Goal: Task Accomplishment & Management: Use online tool/utility

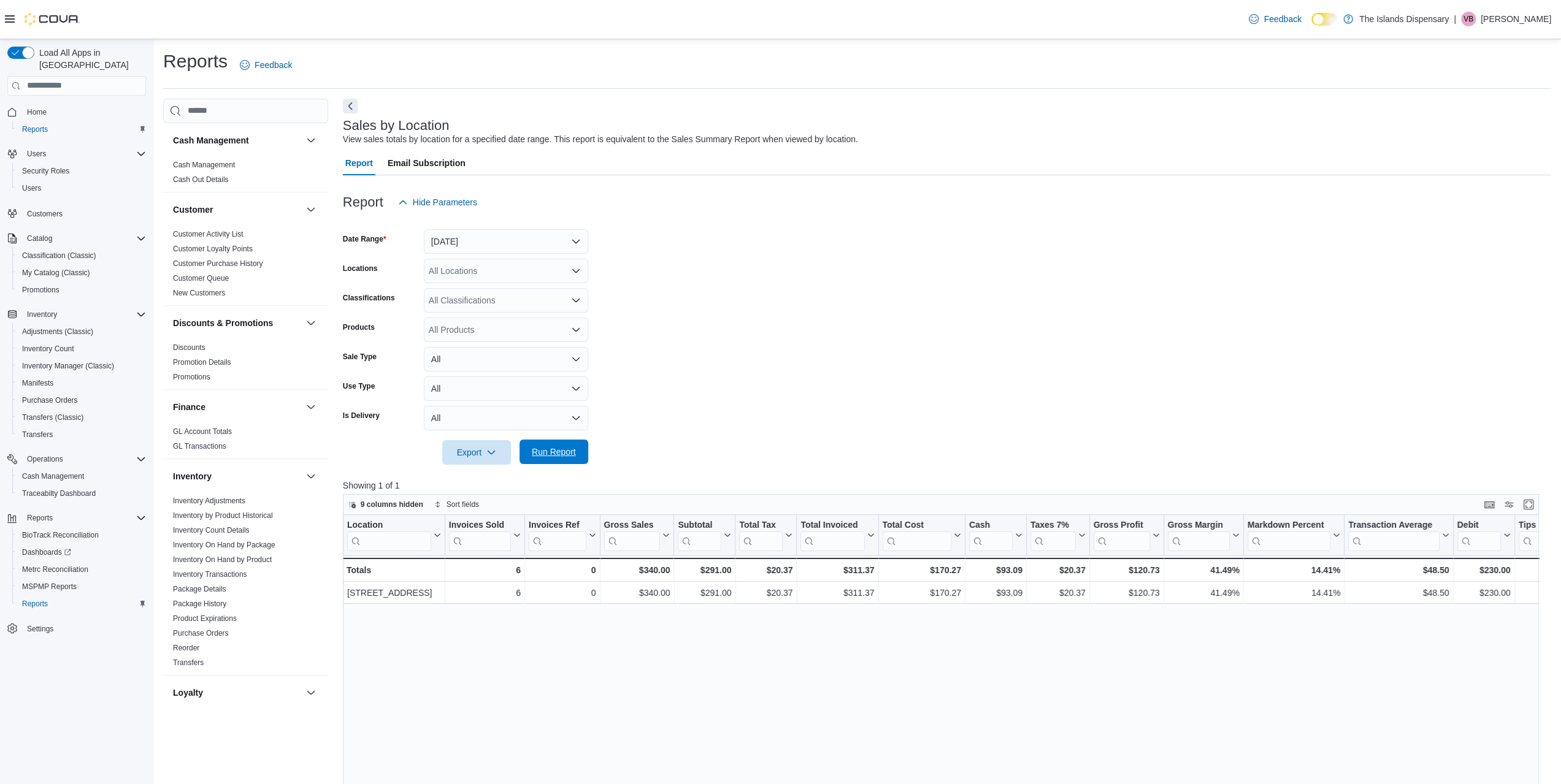
scroll to position [557, 0]
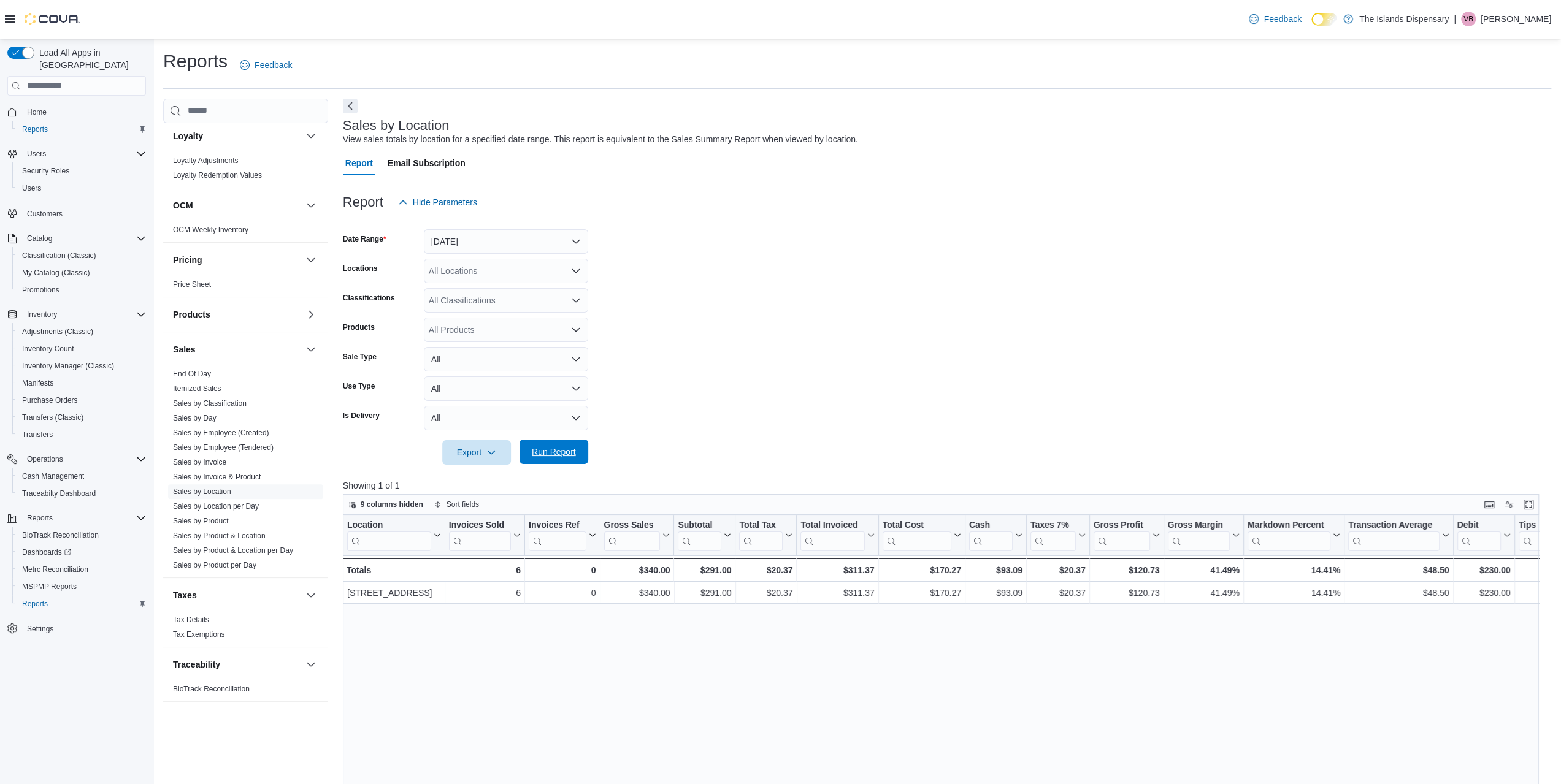
click at [551, 445] on span "Run Report" at bounding box center [553, 452] width 54 height 24
drag, startPoint x: 481, startPoint y: 239, endPoint x: 480, endPoint y: 246, distance: 7.1
click at [480, 240] on button "[DATE]" at bounding box center [505, 241] width 164 height 24
click at [473, 316] on span "[DATE]" at bounding box center [513, 315] width 140 height 15
click at [557, 448] on span "Run Report" at bounding box center [553, 451] width 45 height 12
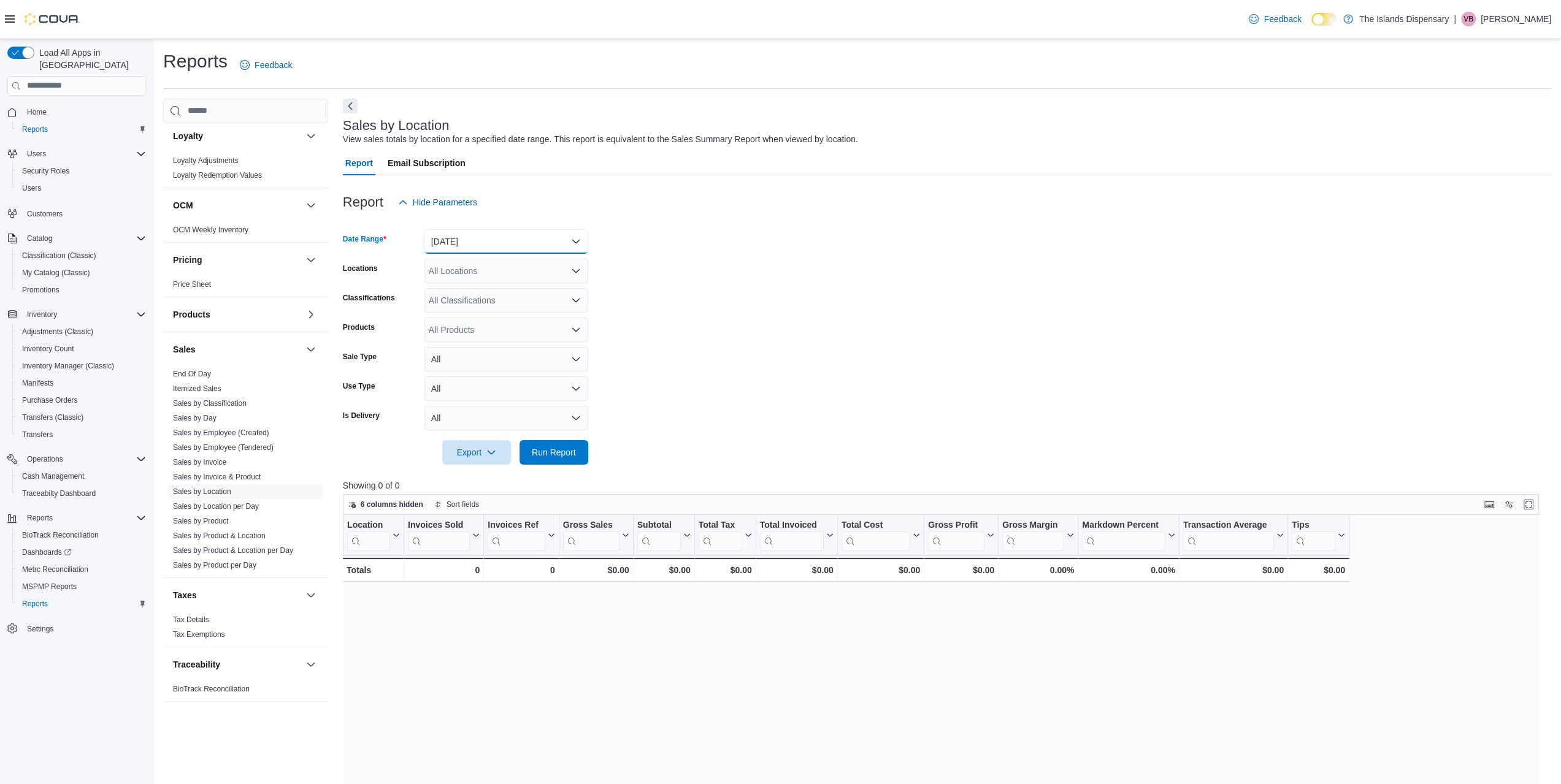
click at [524, 241] on button "[DATE]" at bounding box center [505, 241] width 164 height 24
click at [472, 259] on span "Custom Date" at bounding box center [513, 266] width 140 height 15
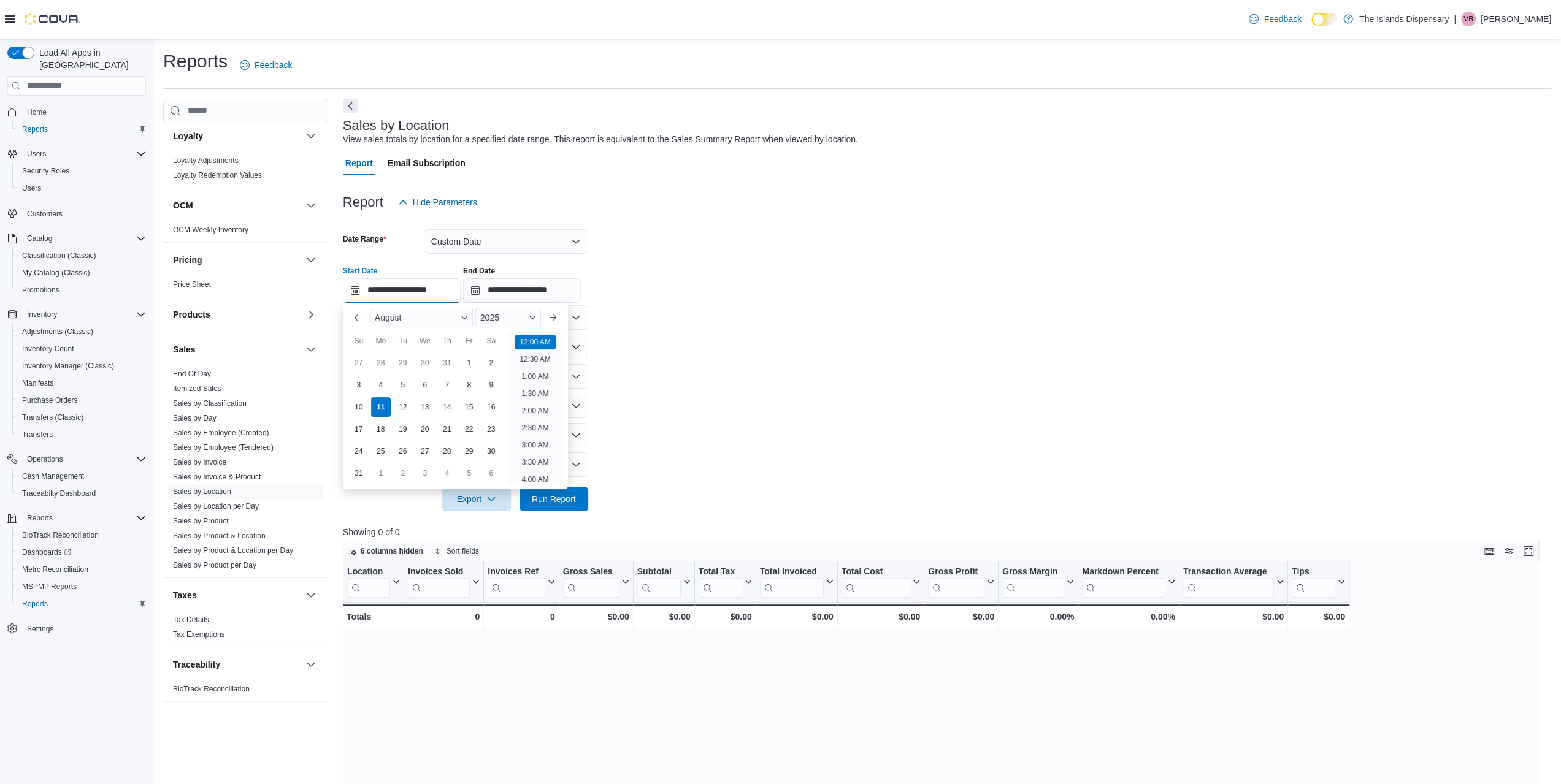
click at [382, 294] on input "**********" at bounding box center [401, 291] width 117 height 24
click at [501, 387] on div "9" at bounding box center [491, 385] width 22 height 22
type input "**********"
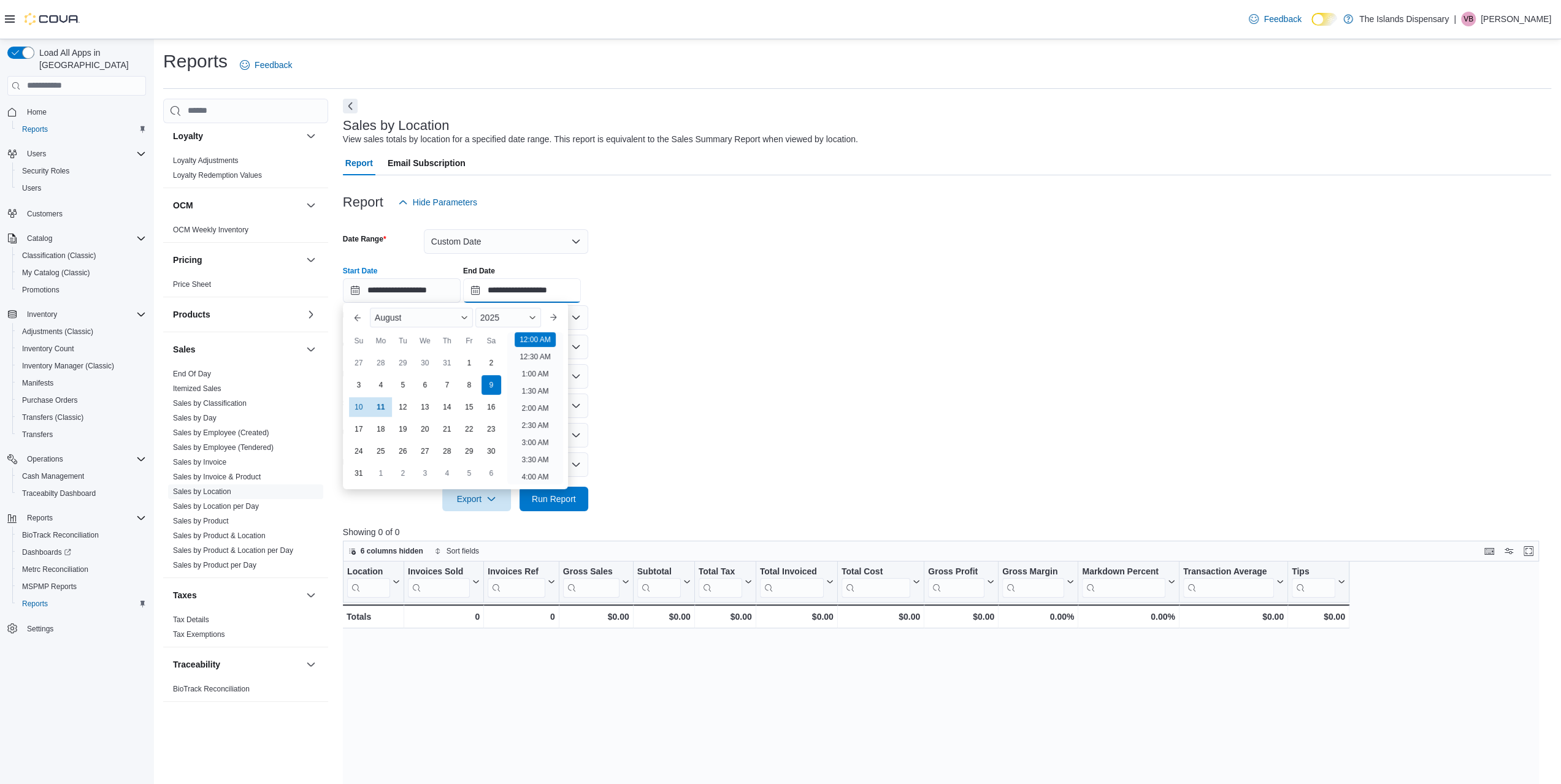
click at [519, 296] on input "**********" at bounding box center [522, 291] width 117 height 24
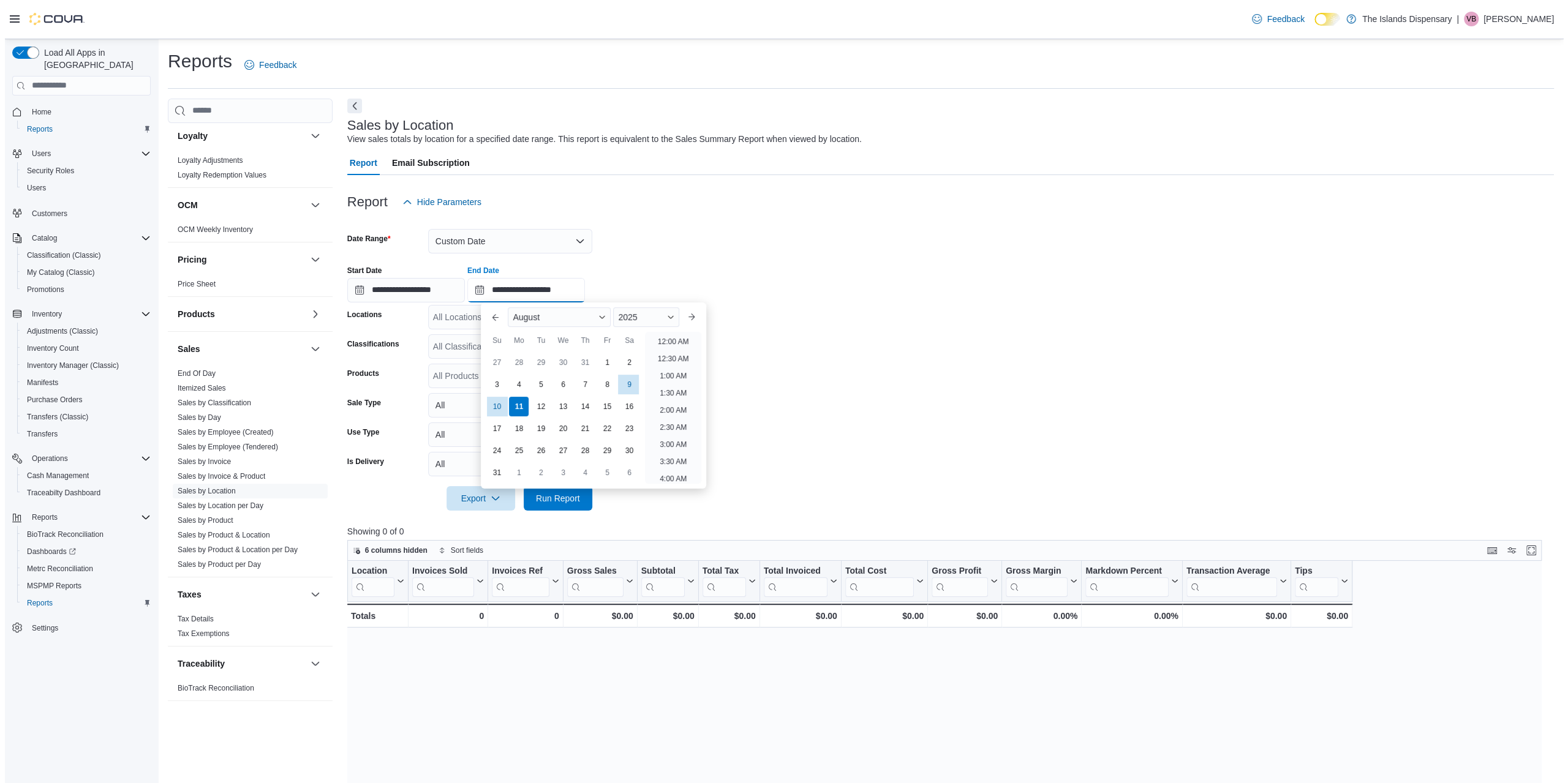
scroll to position [674, 0]
click at [625, 379] on div "9" at bounding box center [625, 384] width 22 height 22
type input "**********"
click at [552, 501] on span "Run Report" at bounding box center [553, 497] width 44 height 12
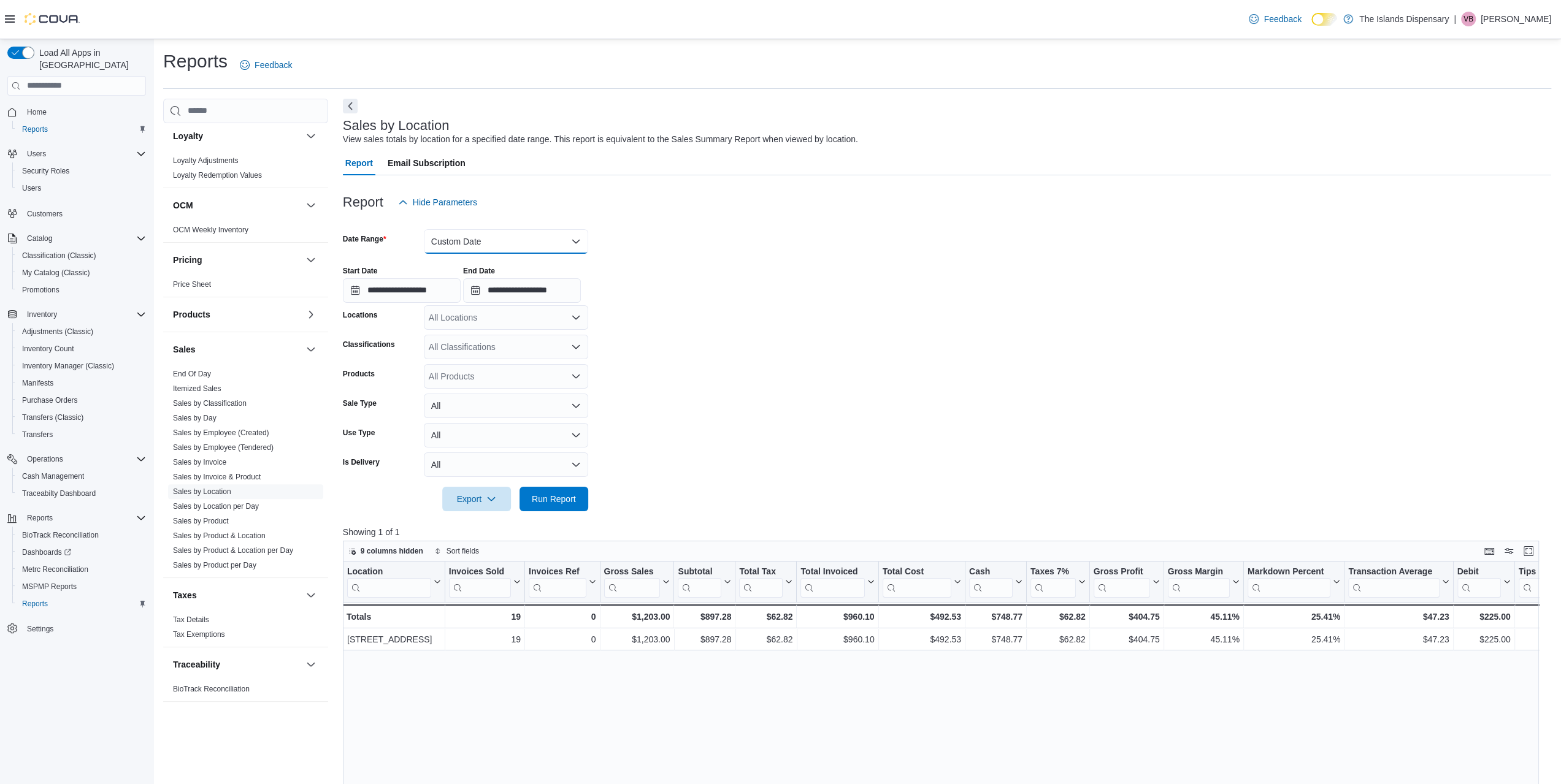
click at [493, 240] on button "Custom Date" at bounding box center [505, 241] width 164 height 24
click at [451, 292] on span "[DATE]" at bounding box center [513, 291] width 140 height 15
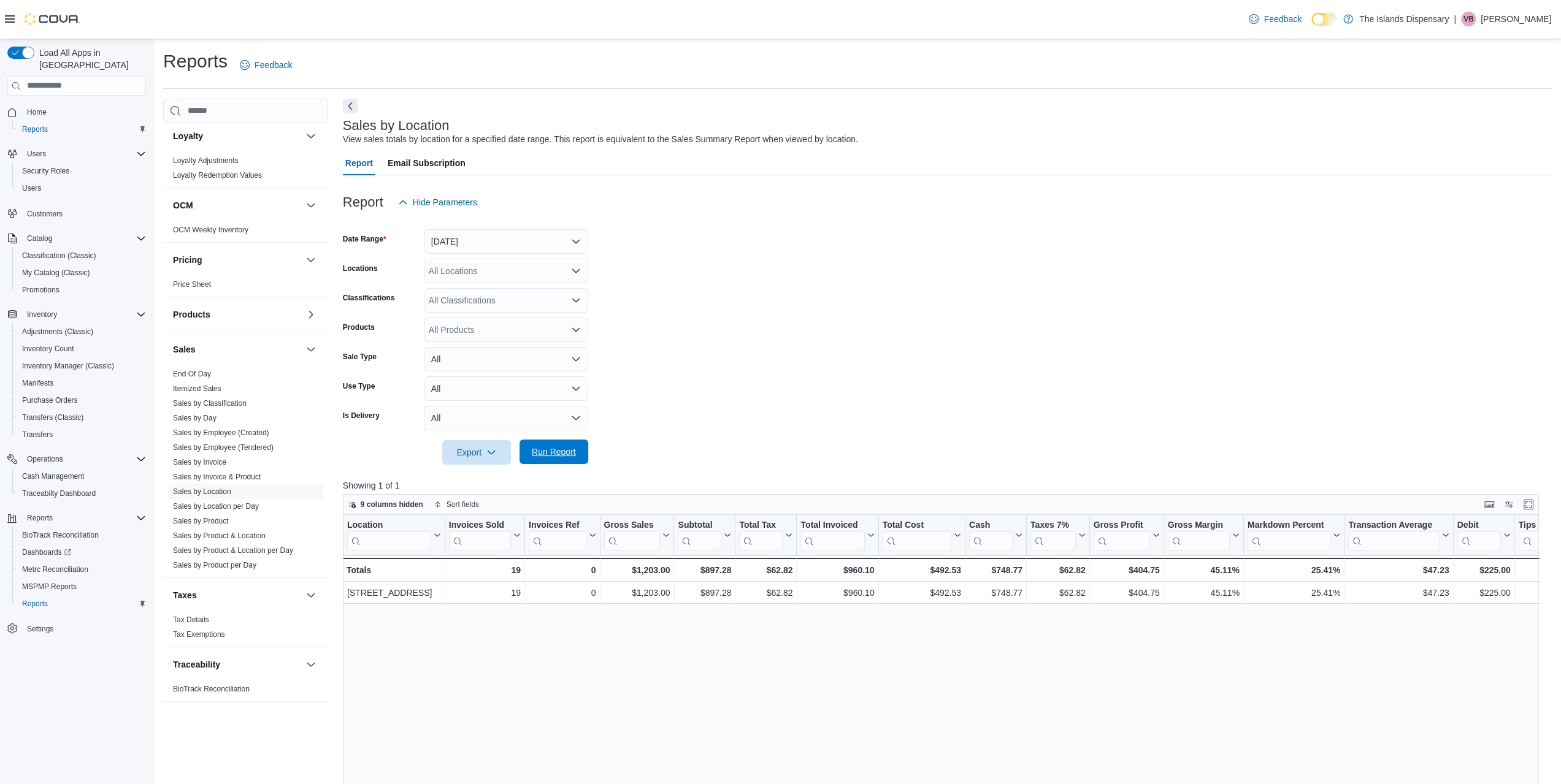
click at [552, 459] on span "Run Report" at bounding box center [553, 452] width 54 height 24
click at [555, 450] on span "Run Report" at bounding box center [553, 451] width 45 height 12
click at [41, 580] on span "MSPMP Reports" at bounding box center [49, 587] width 54 height 15
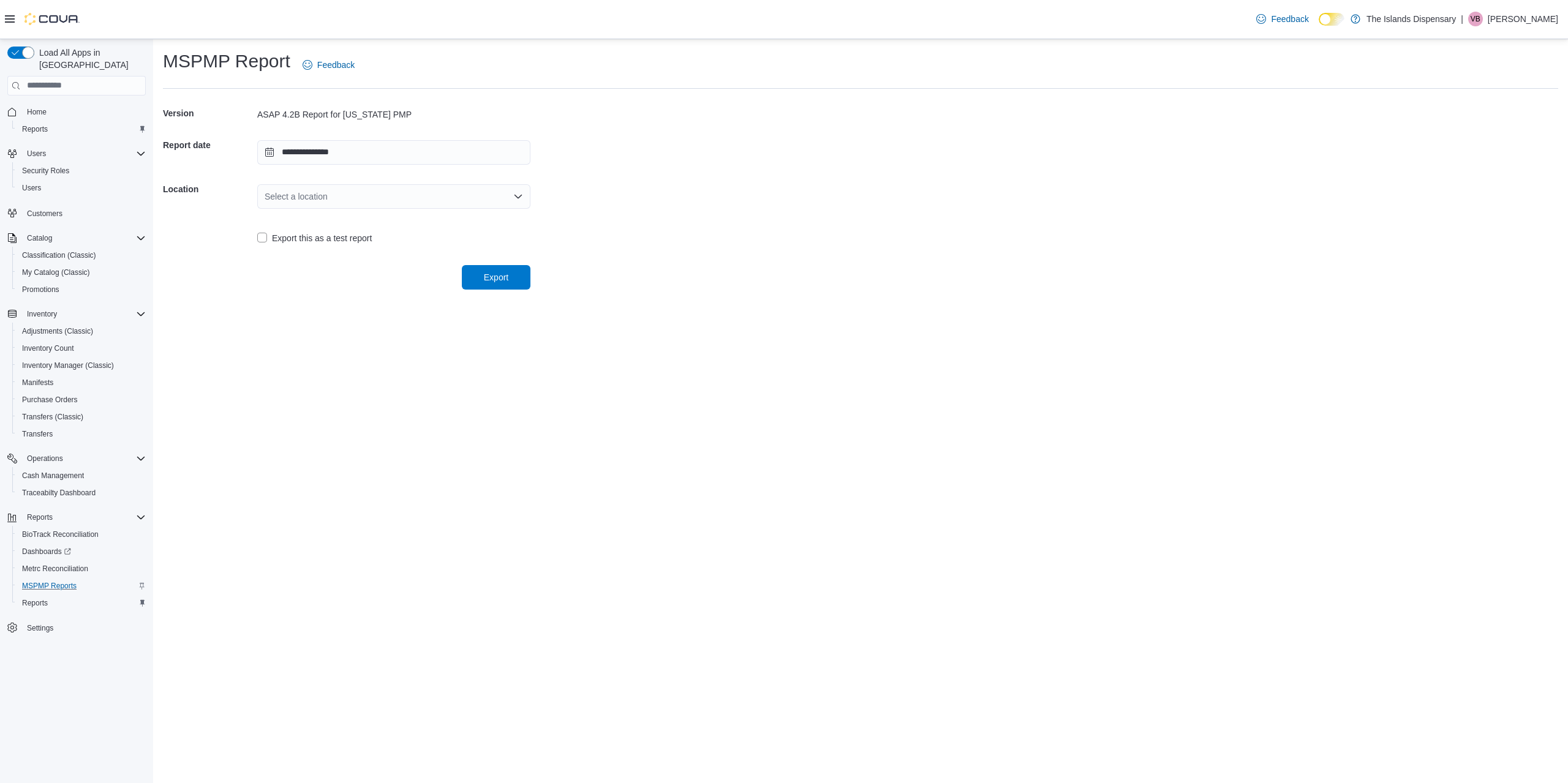
click at [333, 196] on div "Select a location" at bounding box center [394, 197] width 273 height 24
click at [334, 239] on span "[STREET_ADDRESS]" at bounding box center [400, 235] width 244 height 12
click at [503, 282] on span "Export" at bounding box center [496, 277] width 24 height 12
